Goal: Task Accomplishment & Management: Manage account settings

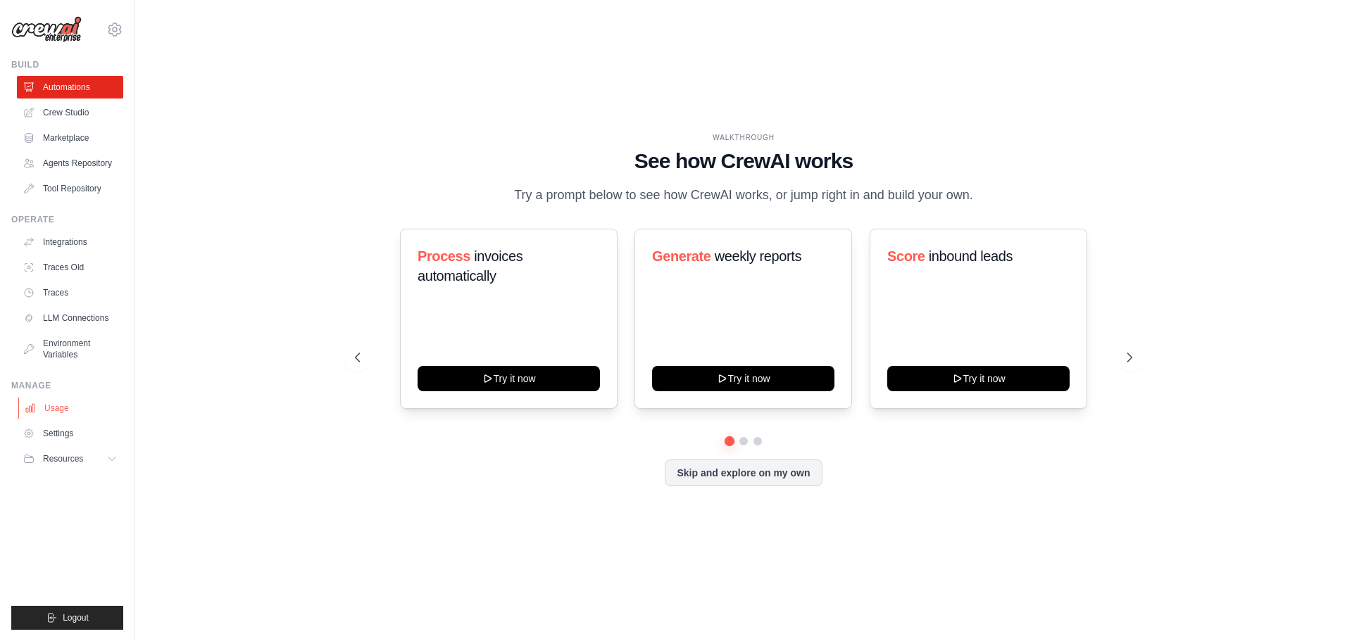
click at [94, 412] on link "Usage" at bounding box center [71, 408] width 106 height 23
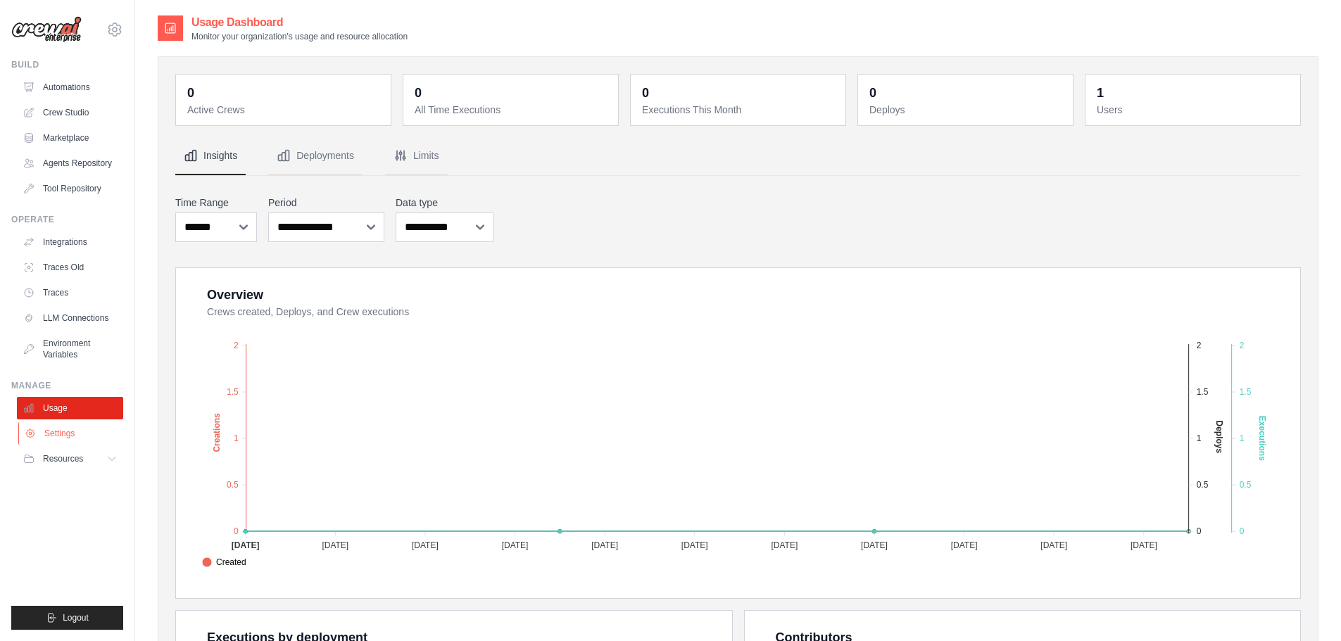
click at [100, 437] on link "Settings" at bounding box center [71, 433] width 106 height 23
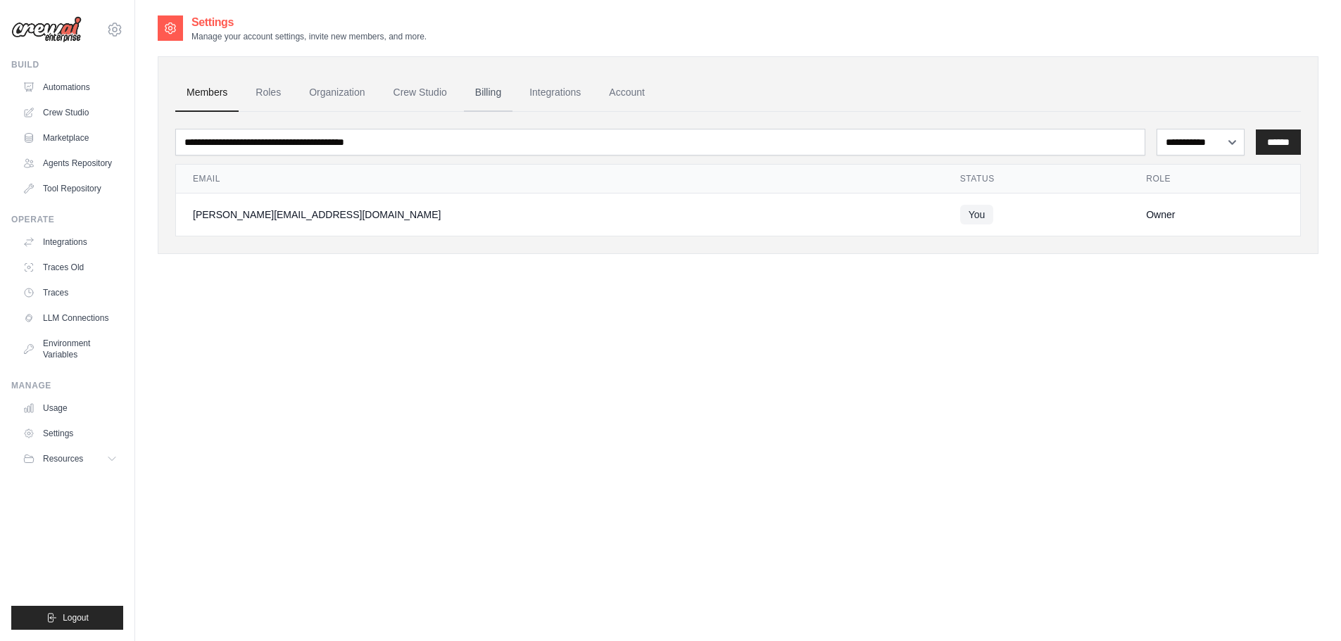
click at [484, 95] on link "Billing" at bounding box center [488, 93] width 49 height 38
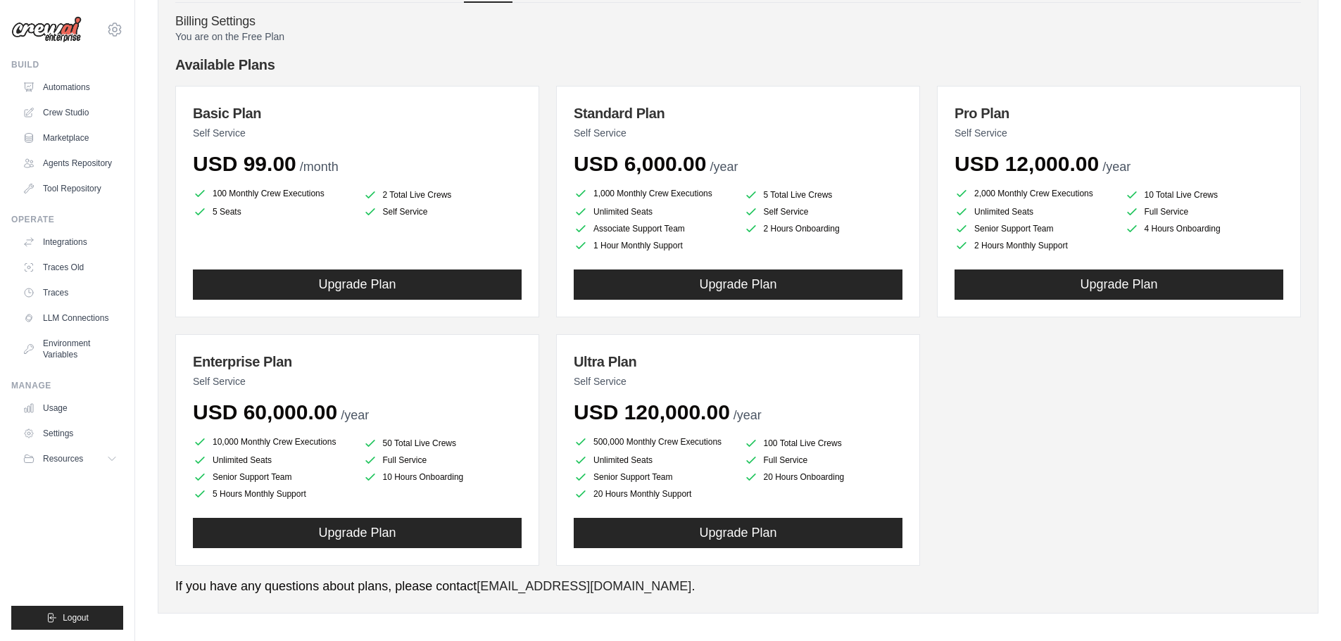
scroll to position [118, 0]
